Goal: Task Accomplishment & Management: Manage account settings

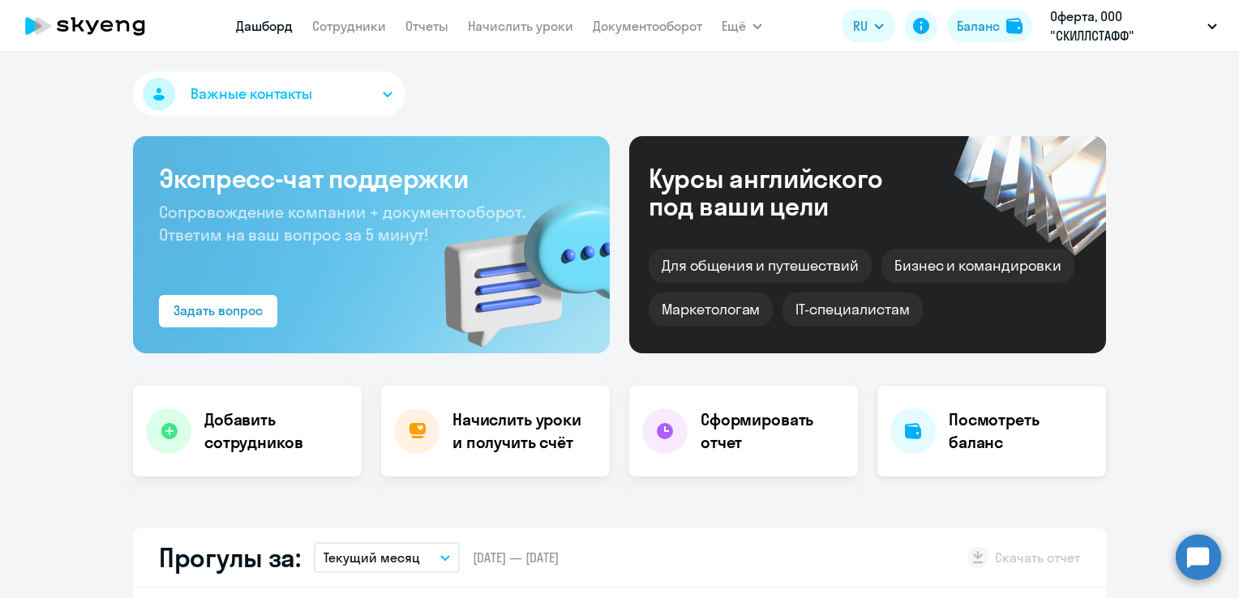
select select "30"
click at [497, 32] on link "Начислить уроки" at bounding box center [520, 26] width 105 height 16
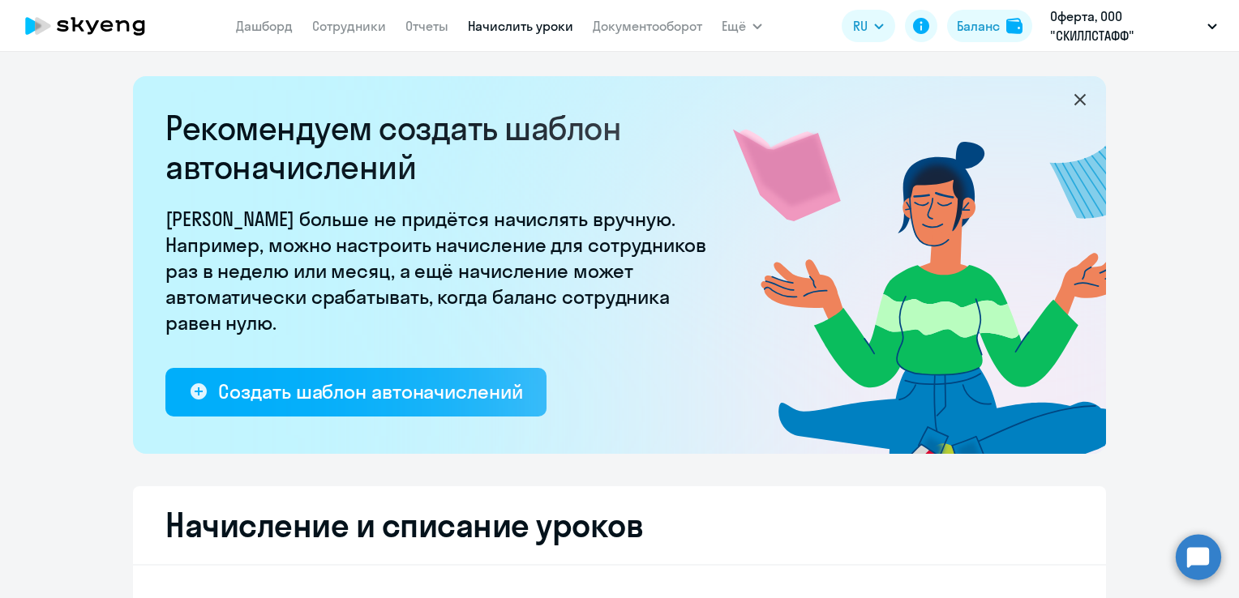
select select "10"
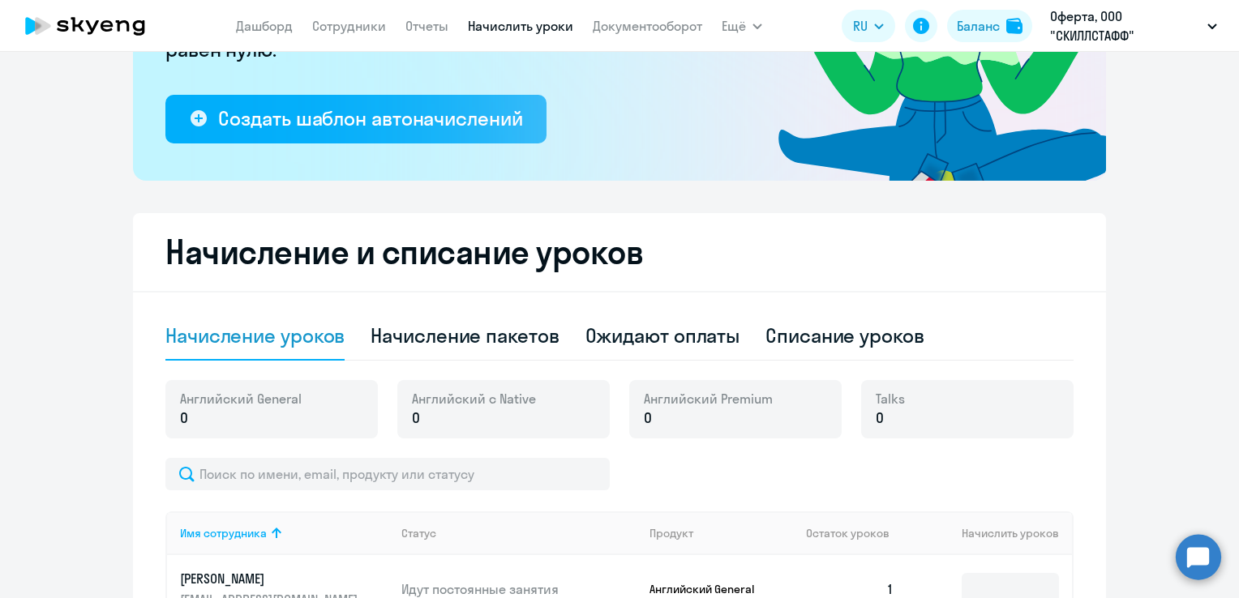
scroll to position [324, 0]
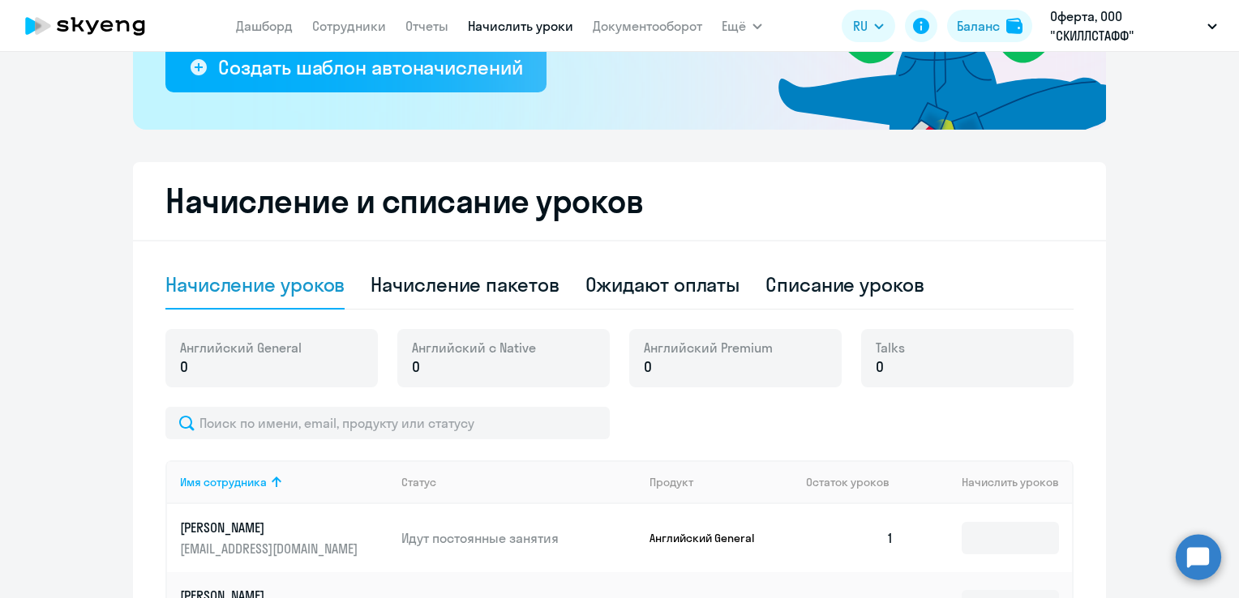
click at [675, 370] on p "0" at bounding box center [708, 367] width 129 height 21
click at [644, 370] on span "0" at bounding box center [648, 367] width 8 height 21
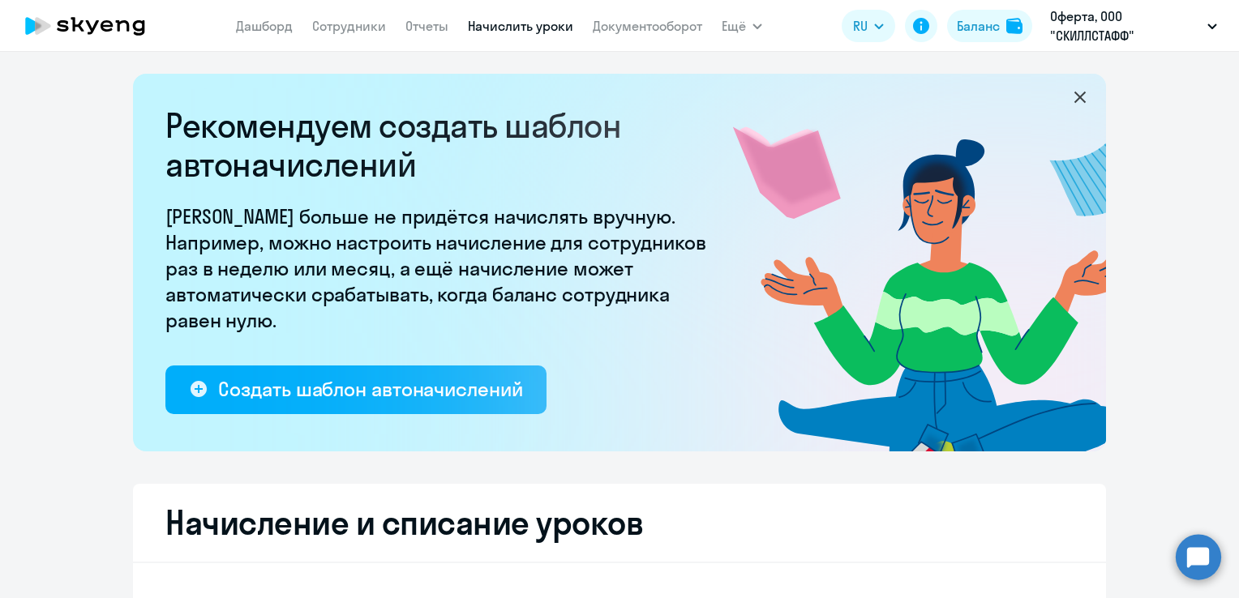
scroll to position [0, 0]
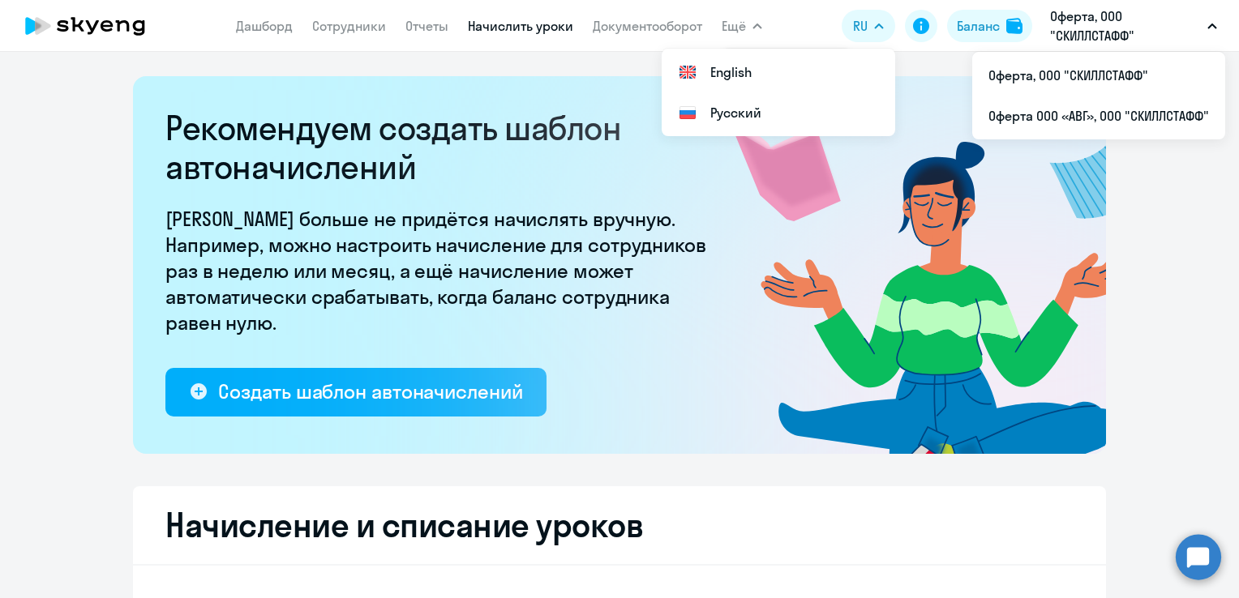
click at [1099, 32] on p "Оферта, ООО "СКИЛЛСТАФФ"" at bounding box center [1125, 25] width 151 height 39
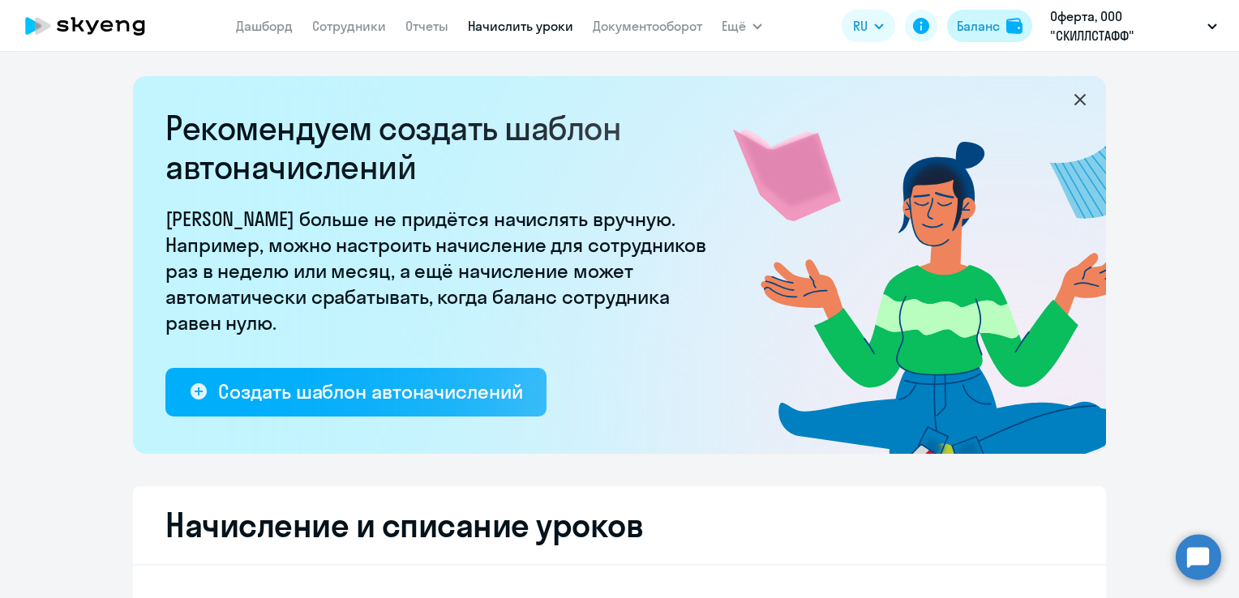
click at [969, 23] on div "Баланс" at bounding box center [978, 25] width 43 height 19
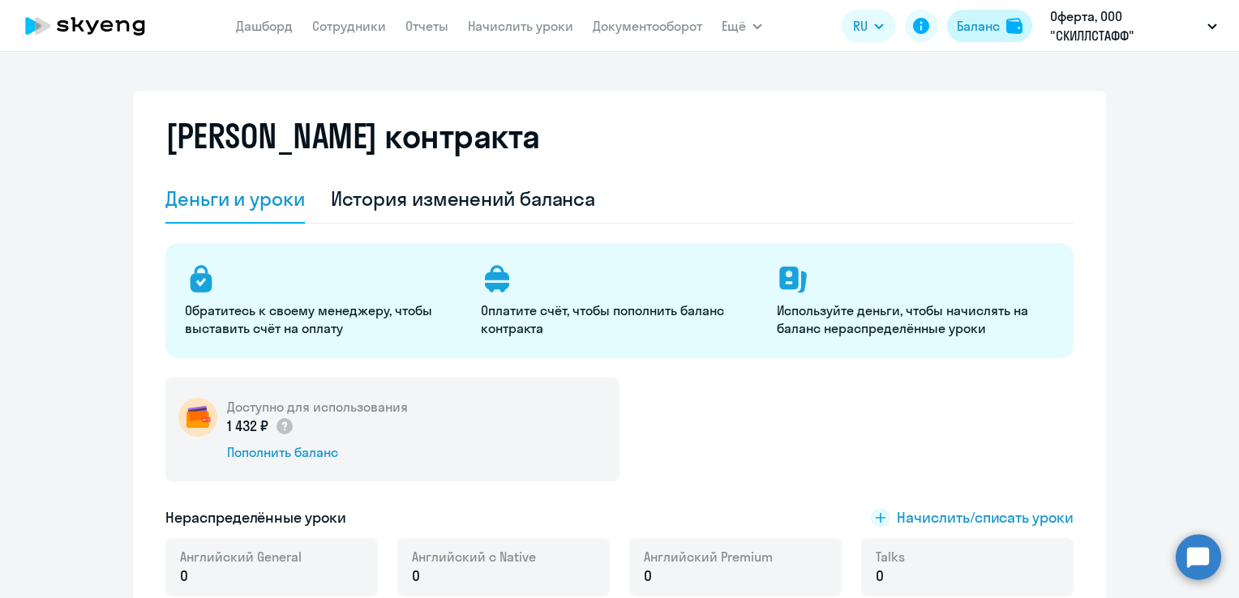
click at [990, 18] on div "Баланс" at bounding box center [978, 25] width 43 height 19
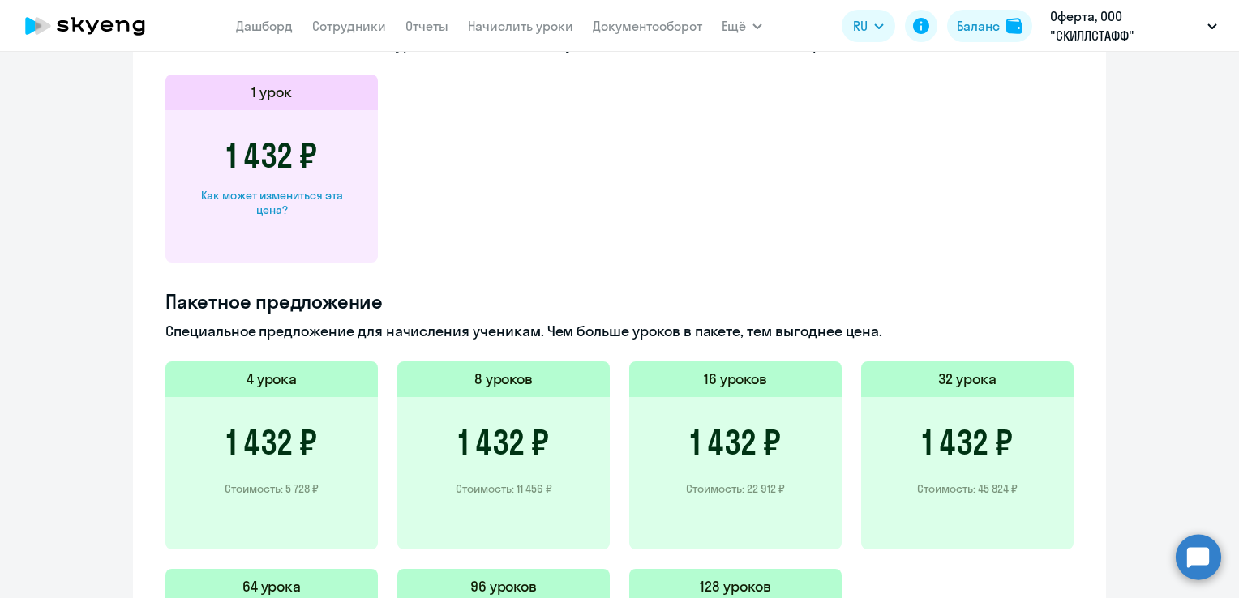
scroll to position [567, 0]
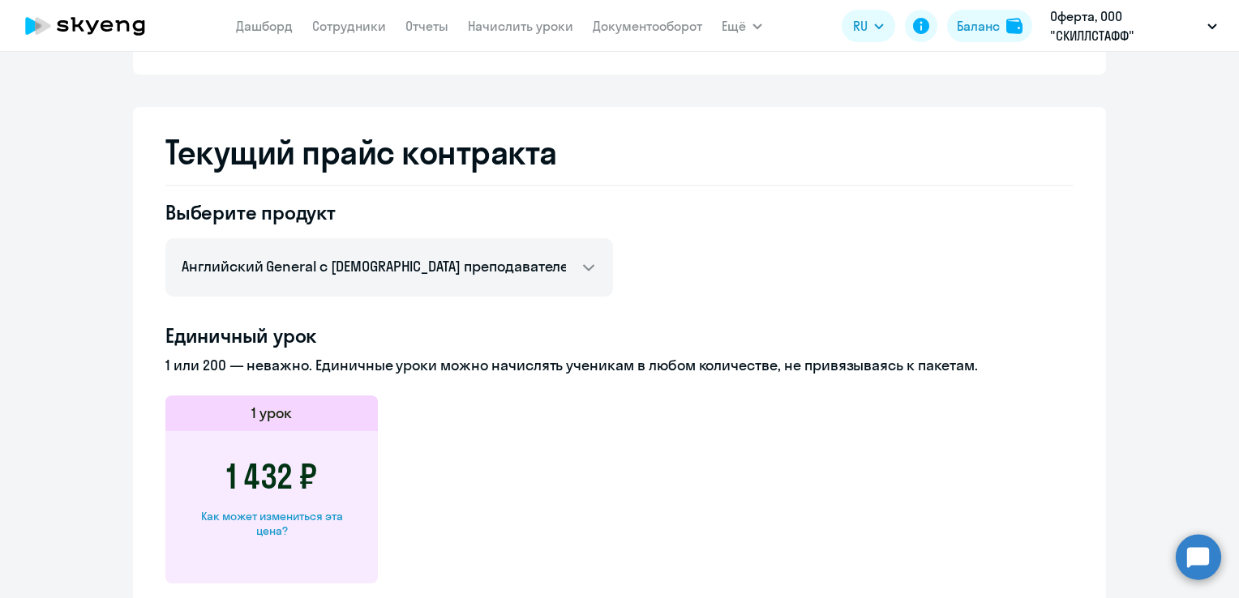
click at [400, 229] on div "Выберите продукт Английский General с русскоговорящим преподавателем Английский…" at bounding box center [388, 247] width 447 height 97
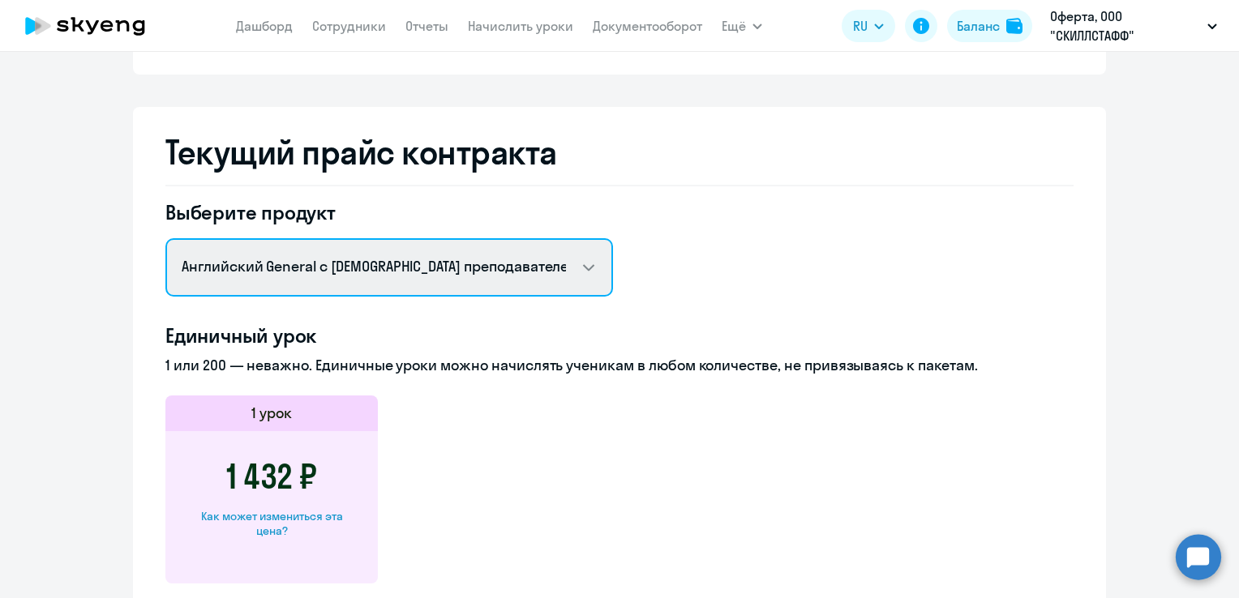
click at [399, 275] on select "Английский General с русскоговорящим преподавателем Английский General с [DEMOG…" at bounding box center [388, 267] width 447 height 58
click at [165, 238] on select "Английский General с русскоговорящим преподавателем Английский General с [DEMOG…" at bounding box center [388, 267] width 447 height 58
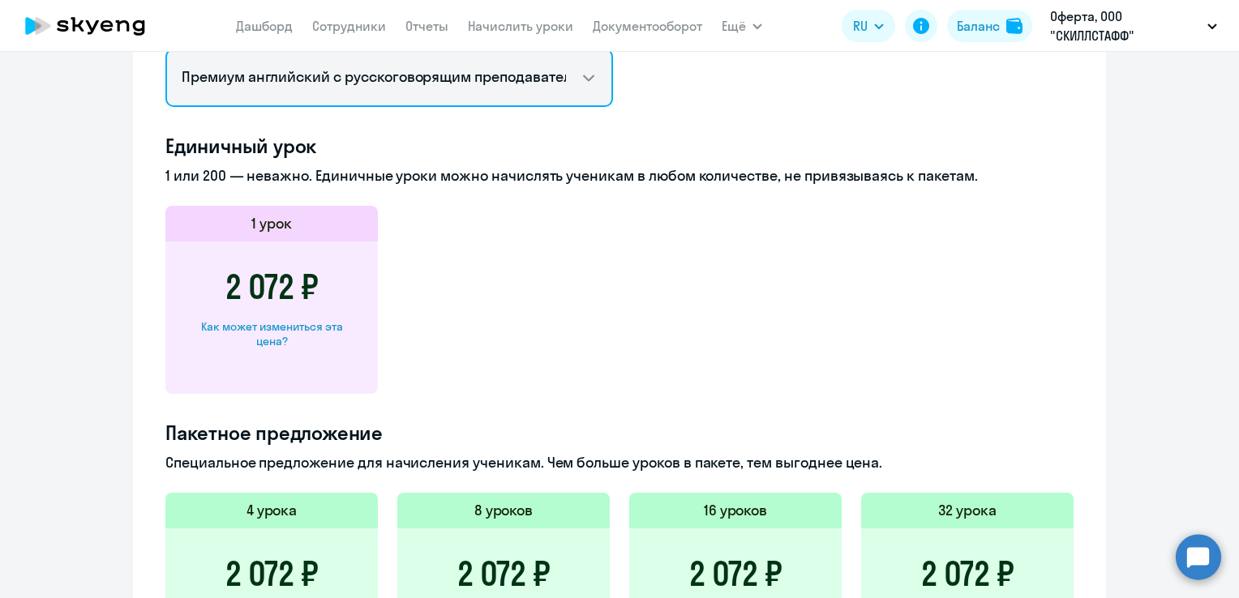
scroll to position [648, 0]
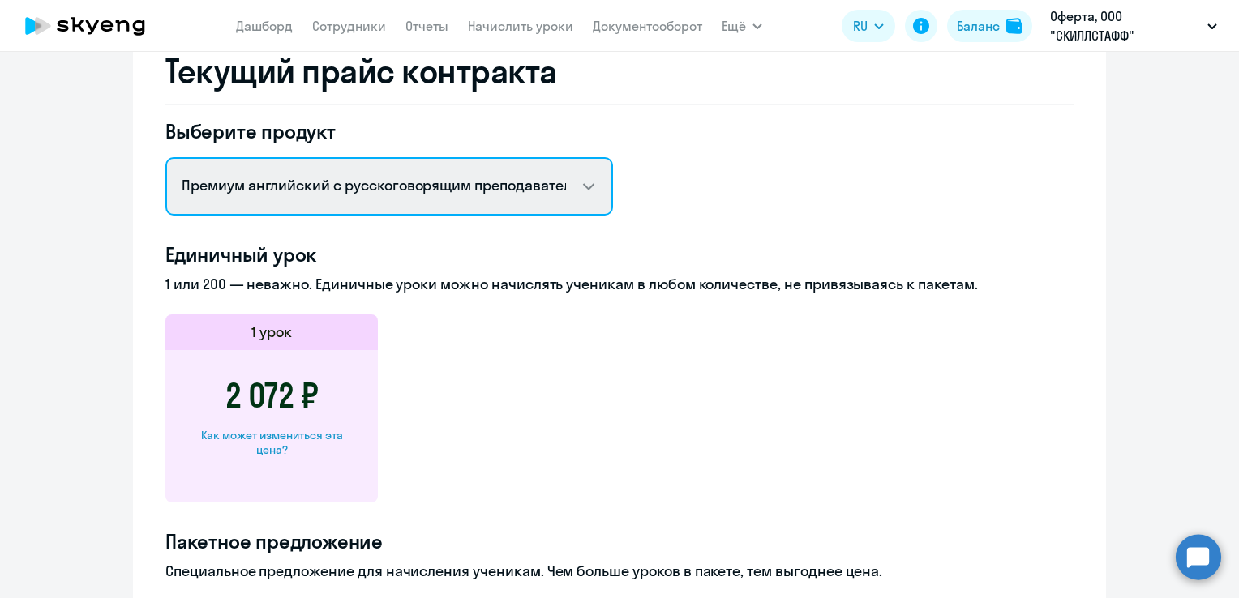
click at [370, 199] on select "Английский General с русскоговорящим преподавателем Английский General с [DEMOG…" at bounding box center [388, 186] width 447 height 58
click at [165, 157] on select "Английский General с русскоговорящим преподавателем Английский General с [DEMOG…" at bounding box center [388, 186] width 447 height 58
click at [341, 199] on select "Английский General с русскоговорящим преподавателем Английский General с [DEMOG…" at bounding box center [388, 186] width 447 height 58
select select "english_adult_not_native_speaker_premium"
click at [165, 157] on select "Английский General с русскоговорящим преподавателем Английский General с [DEMOG…" at bounding box center [388, 186] width 447 height 58
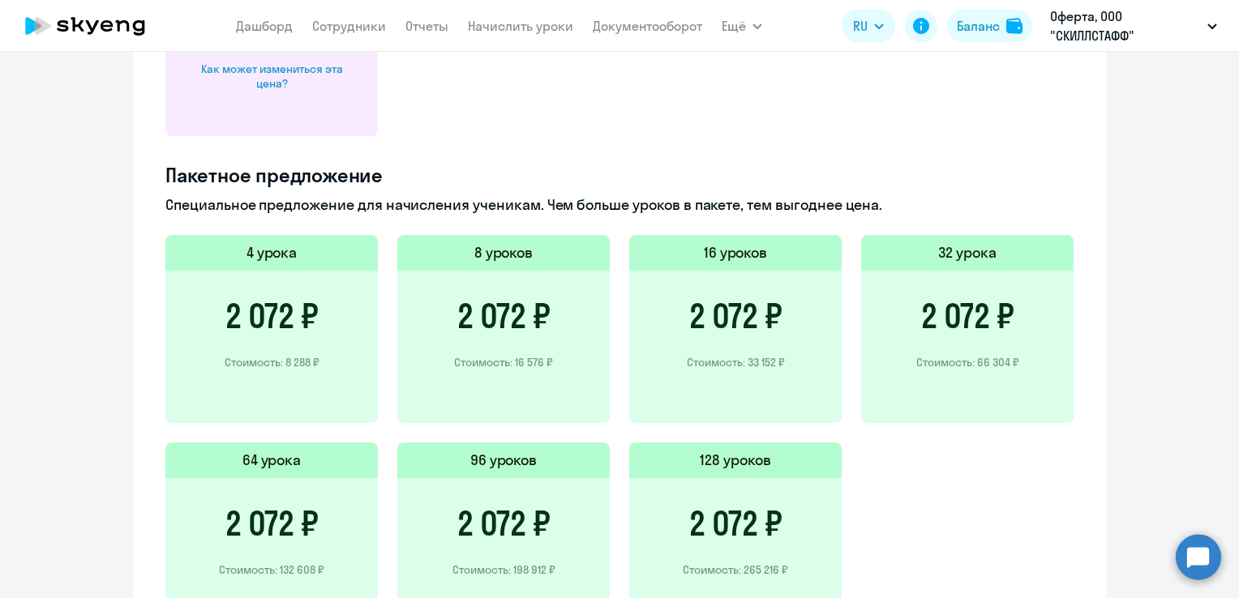
scroll to position [973, 0]
